Goal: Answer question/provide support: Share knowledge or assist other users

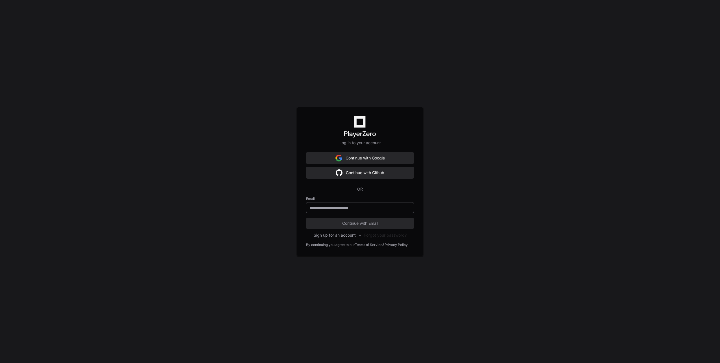
click at [388, 210] on div at bounding box center [360, 207] width 108 height 11
type input "**********"
click at [383, 226] on button "Continue with Email" at bounding box center [360, 223] width 108 height 11
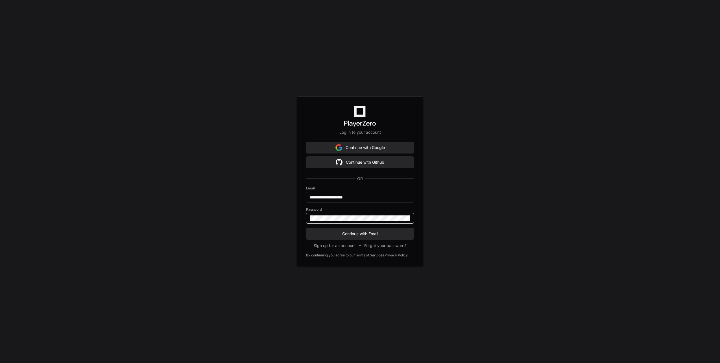
click at [306, 228] on button "Continue with Email" at bounding box center [360, 233] width 108 height 11
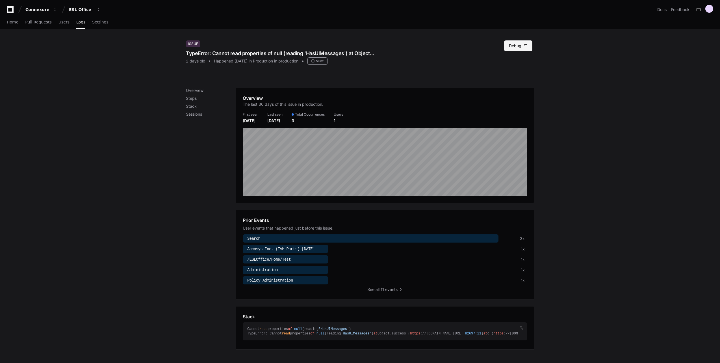
click at [525, 46] on span at bounding box center [526, 46] width 4 height 4
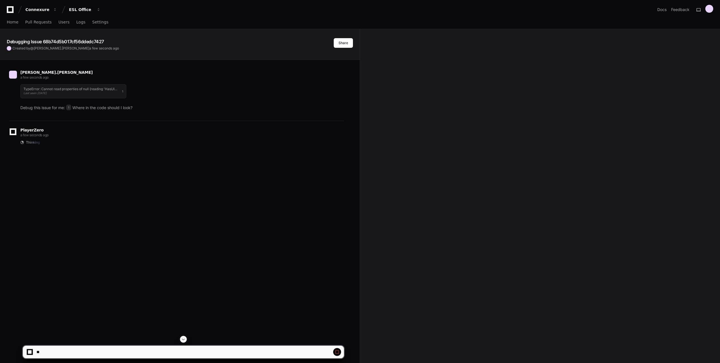
click at [338, 350] on span at bounding box center [337, 352] width 5 height 5
click at [226, 353] on textarea at bounding box center [169, 352] width 269 height 12
paste textarea "**********"
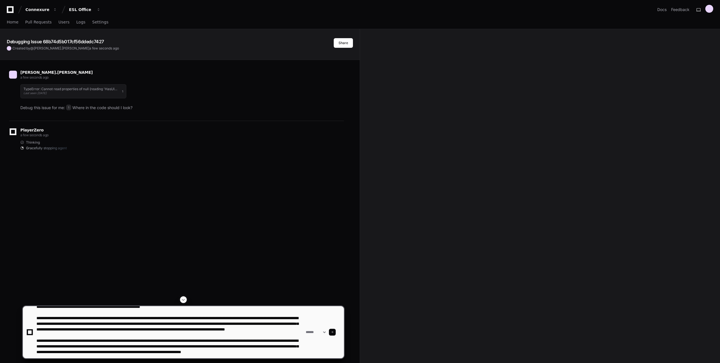
type textarea "**********"
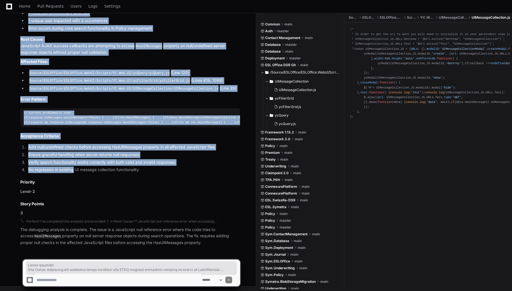
scroll to position [737, 0]
drag, startPoint x: 20, startPoint y: 97, endPoint x: 115, endPoint y: 209, distance: 147.0
copy article "Issue Analysis Root Cause: JavaScript null reference error occurring when AJAX …"
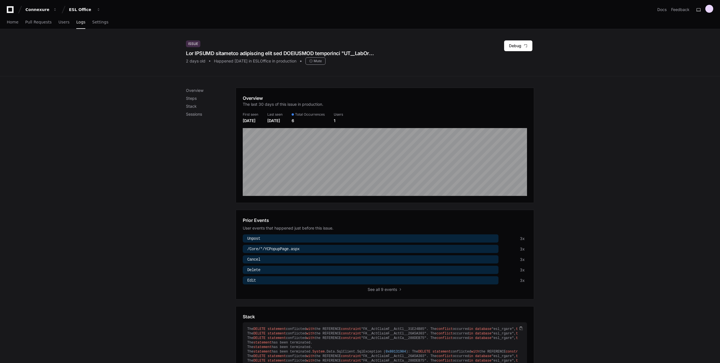
click at [611, 242] on div "Overview Steps Stack Sessions Overview The last 30 days of this issue in produc…" at bounding box center [360, 305] width 720 height 458
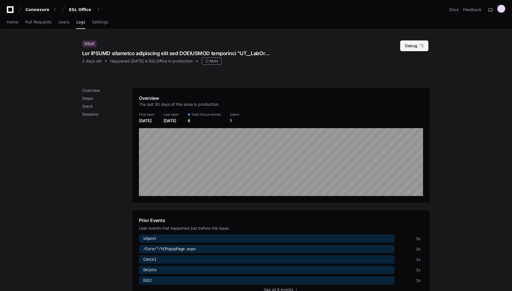
click at [424, 47] on span at bounding box center [422, 46] width 4 height 4
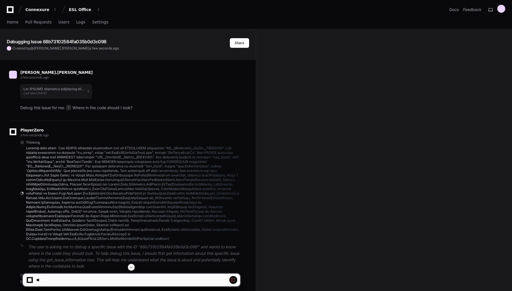
click at [291, 204] on div "Debugging Issue 68b73102584fa035b0d3c098 Created by @ john.jajeh a few seconds …" at bounding box center [256, 206] width 512 height 354
click at [232, 277] on span at bounding box center [233, 279] width 5 height 5
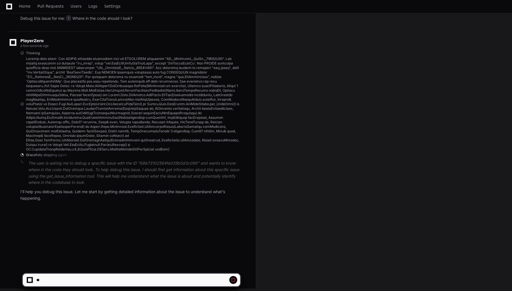
scroll to position [92, 0]
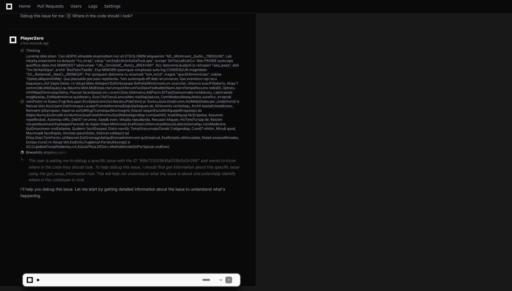
click at [81, 277] on textarea at bounding box center [118, 280] width 166 height 12
paste textarea "**********"
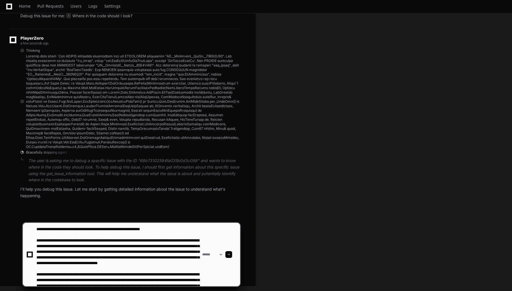
scroll to position [30, 0]
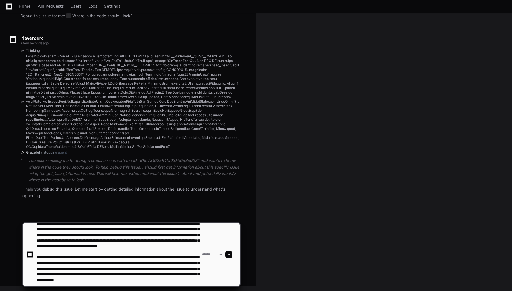
type textarea "**********"
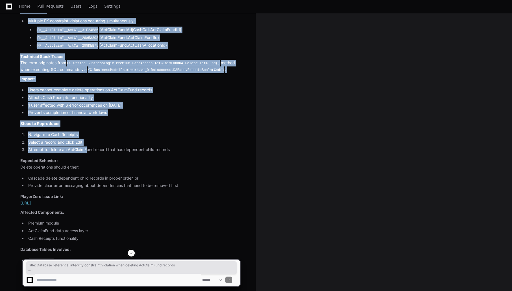
scroll to position [519, 0]
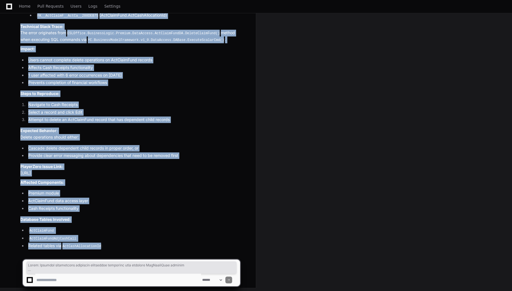
drag, startPoint x: 17, startPoint y: 51, endPoint x: 123, endPoint y: 244, distance: 219.2
click at [123, 244] on div "Thinking Based on the issue analysis, here's the Jira ticket: Title: Database r…" at bounding box center [124, 64] width 231 height 370
copy article "Title: Database referential integrity constraint violation when deleting ActCla…"
click at [165, 221] on p "Database Tables Involved:" at bounding box center [130, 219] width 220 height 6
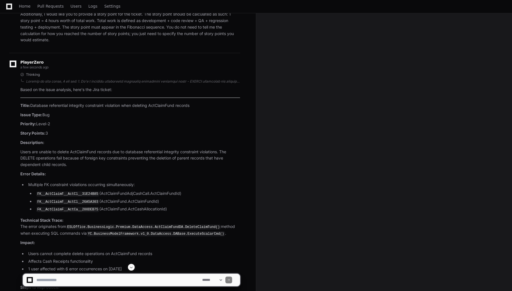
scroll to position [293, 0]
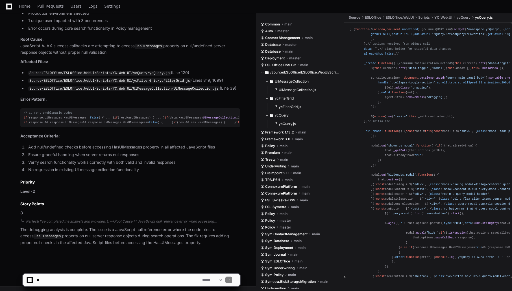
scroll to position [737, 0]
